Goal: Task Accomplishment & Management: Complete application form

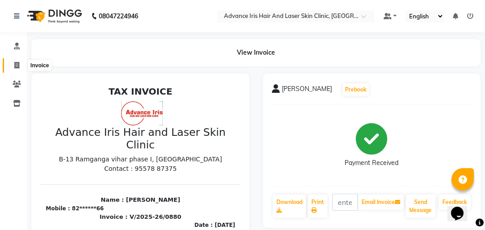
click at [19, 61] on span at bounding box center [17, 66] width 16 height 10
select select "service"
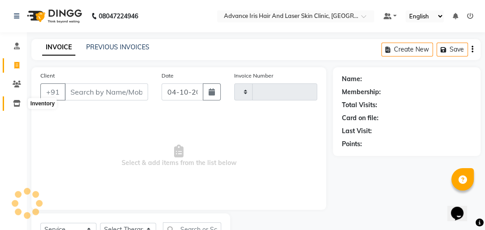
scroll to position [39, 0]
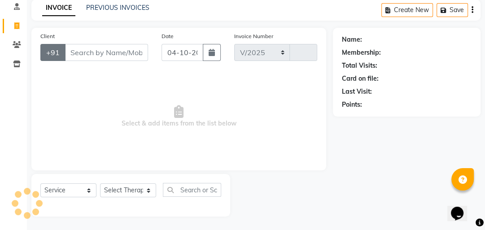
select select "5825"
type input "0881"
click at [70, 51] on input "Client" at bounding box center [106, 52] width 83 height 17
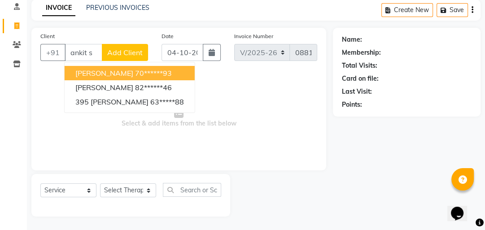
click at [94, 51] on input "ankit s" at bounding box center [84, 52] width 38 height 17
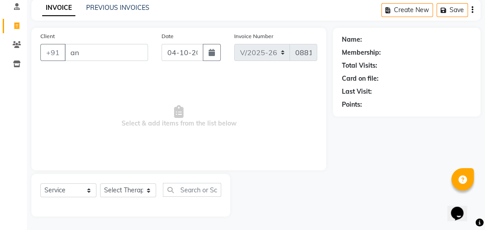
type input "a"
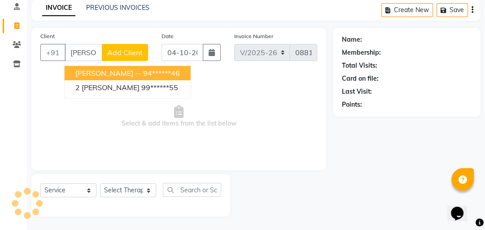
scroll to position [0, 3]
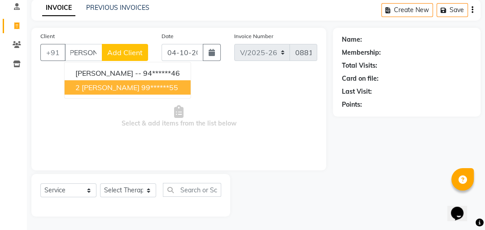
click at [77, 90] on span "2 [PERSON_NAME]" at bounding box center [107, 87] width 64 height 9
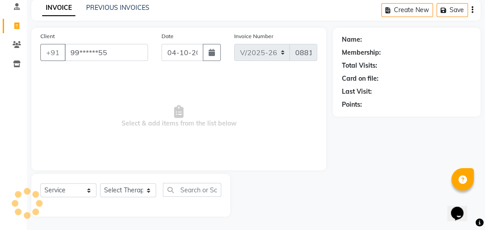
type input "99******55"
